Goal: Entertainment & Leisure: Browse casually

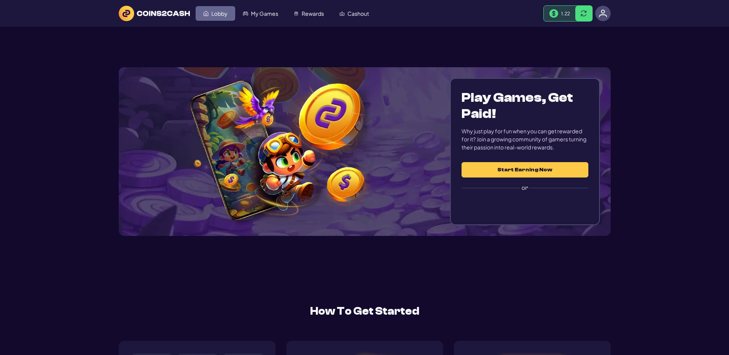
click at [227, 15] on span "Lobby" at bounding box center [219, 13] width 16 height 5
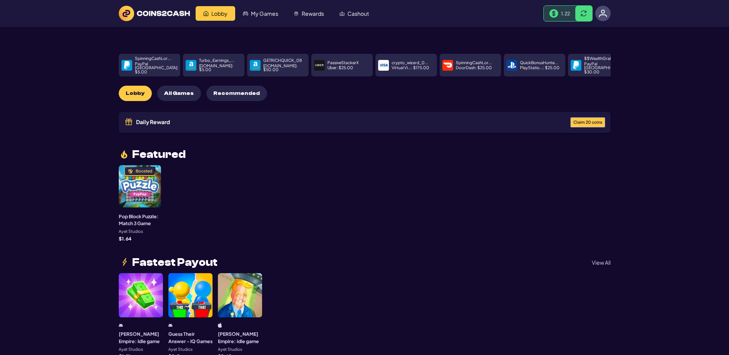
click at [573, 124] on span "Claim 20 coins" at bounding box center [587, 122] width 29 height 4
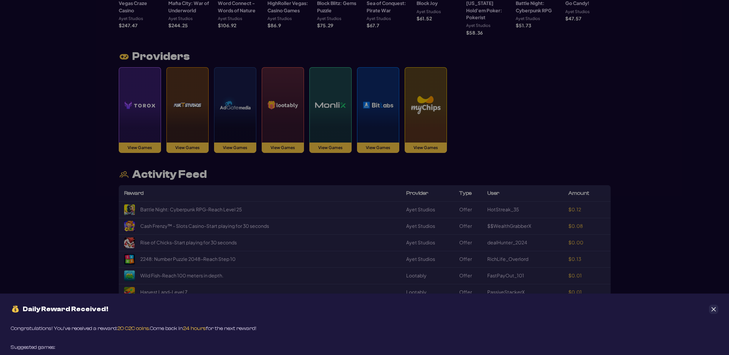
scroll to position [922, 0]
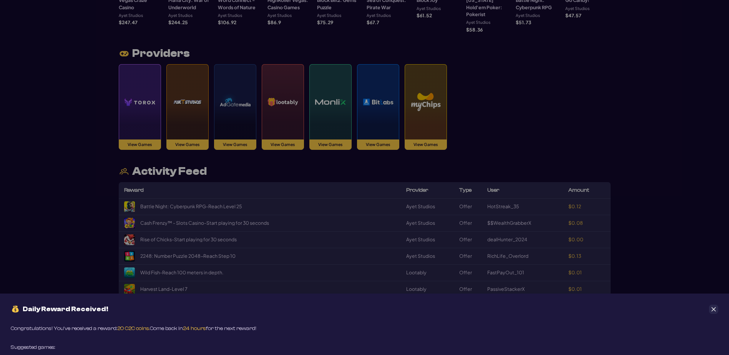
click at [713, 307] on icon "Close" at bounding box center [713, 309] width 5 height 5
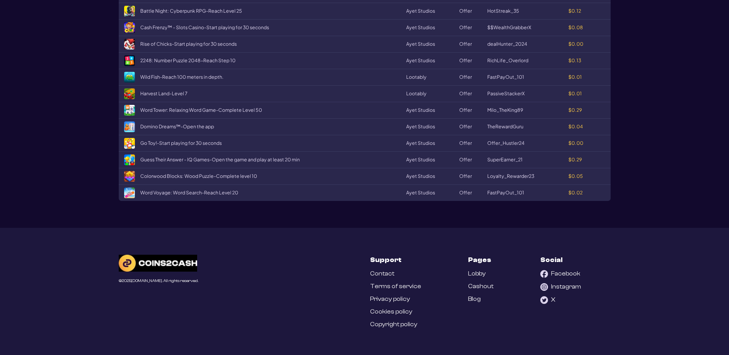
scroll to position [1152, 0]
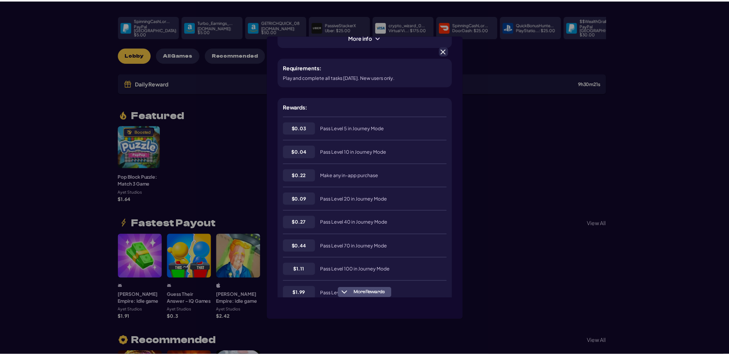
scroll to position [115, 0]
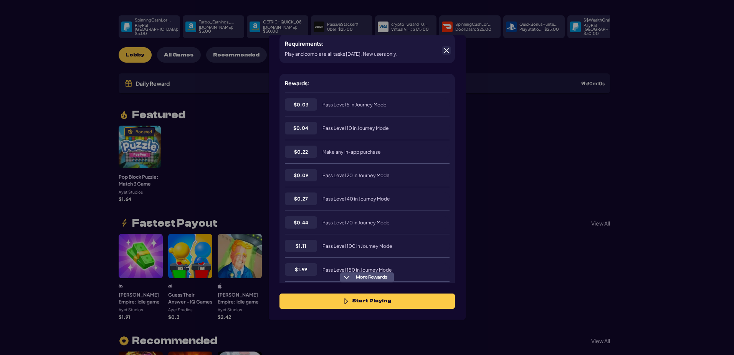
click at [449, 52] on span at bounding box center [446, 50] width 7 height 7
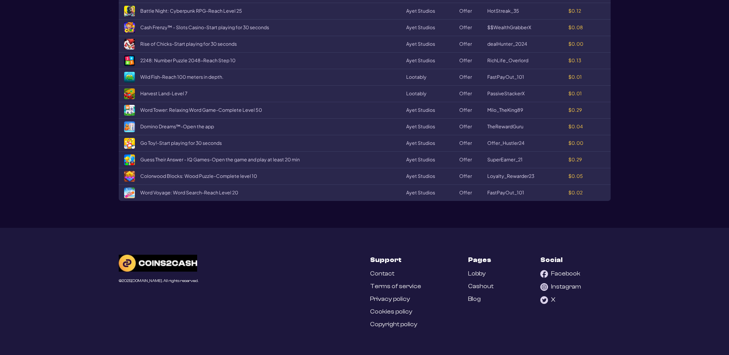
scroll to position [1229, 0]
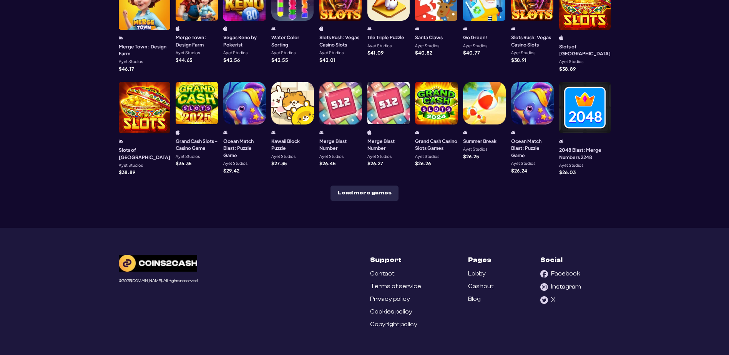
scroll to position [499, 0]
click at [385, 201] on button "Load more games" at bounding box center [364, 193] width 68 height 15
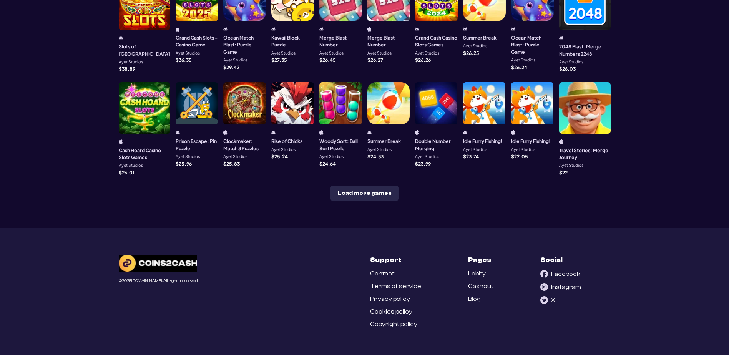
scroll to position [615, 0]
click at [383, 201] on button "Load more games" at bounding box center [364, 193] width 68 height 15
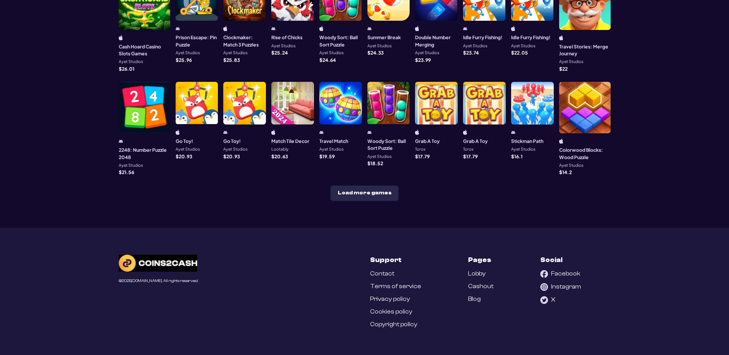
scroll to position [807, 0]
click at [368, 201] on button "Load more games" at bounding box center [364, 193] width 68 height 15
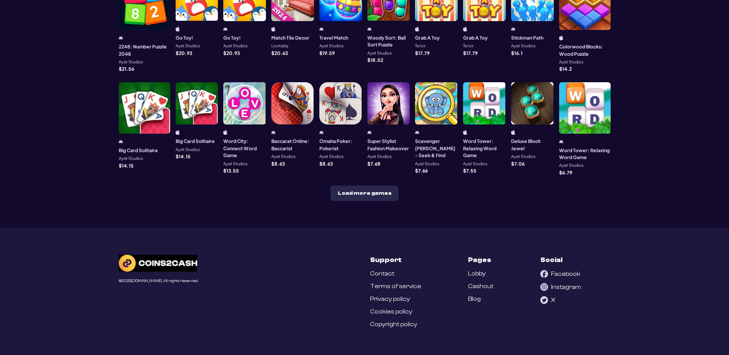
scroll to position [1037, 0]
click at [398, 188] on button "Load more games" at bounding box center [364, 193] width 68 height 15
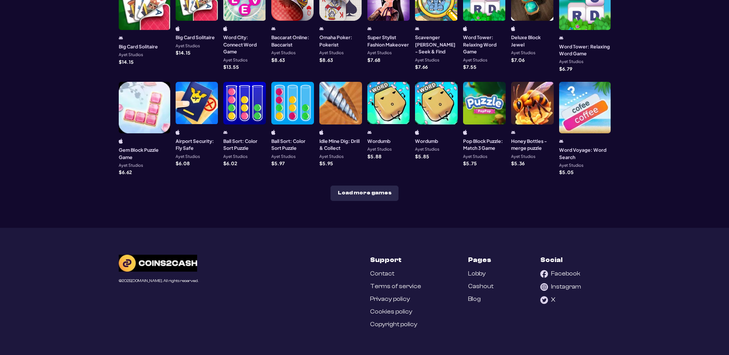
scroll to position [1152, 0]
